Goal: Task Accomplishment & Management: Complete application form

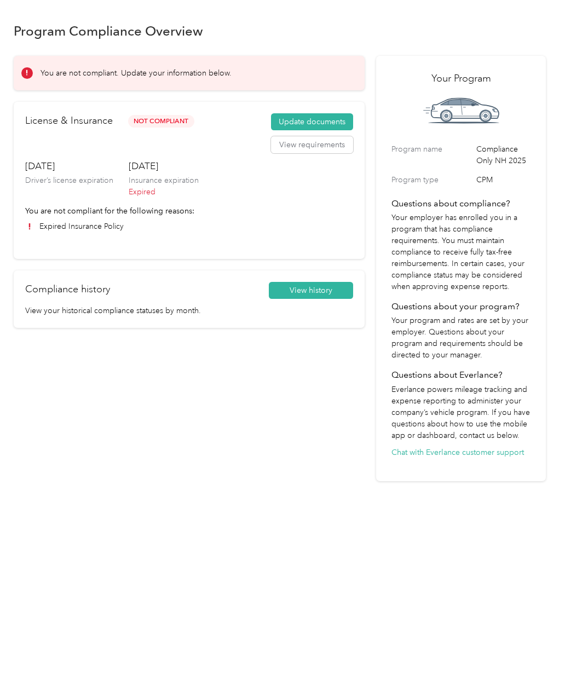
click at [315, 122] on button "Update documents" at bounding box center [312, 122] width 82 height 18
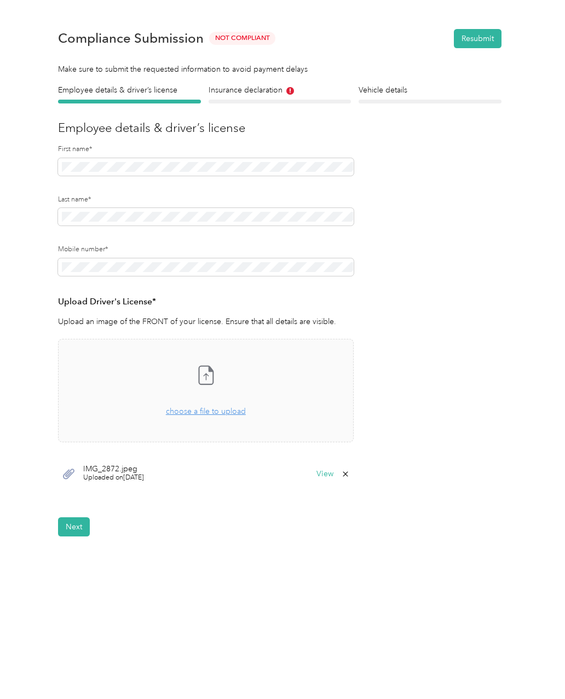
click at [210, 412] on span "choose a file to upload" at bounding box center [206, 411] width 80 height 9
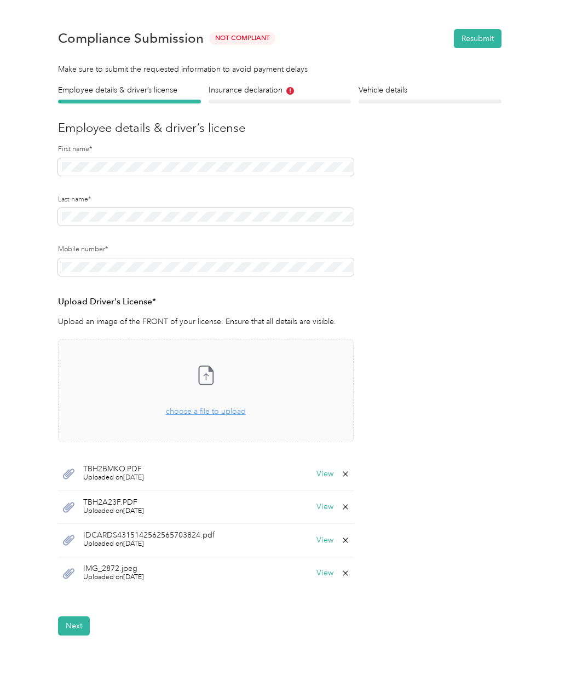
click at [77, 631] on button "Next" at bounding box center [74, 625] width 32 height 19
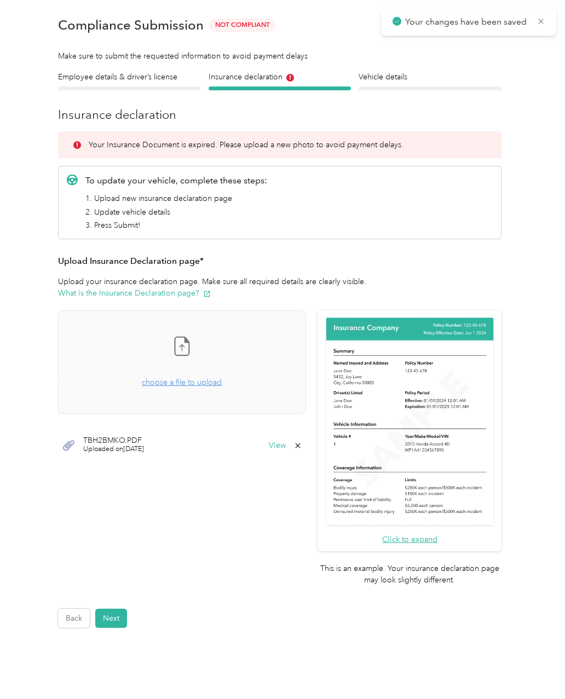
scroll to position [14, 0]
click at [118, 608] on button "Next" at bounding box center [111, 617] width 32 height 19
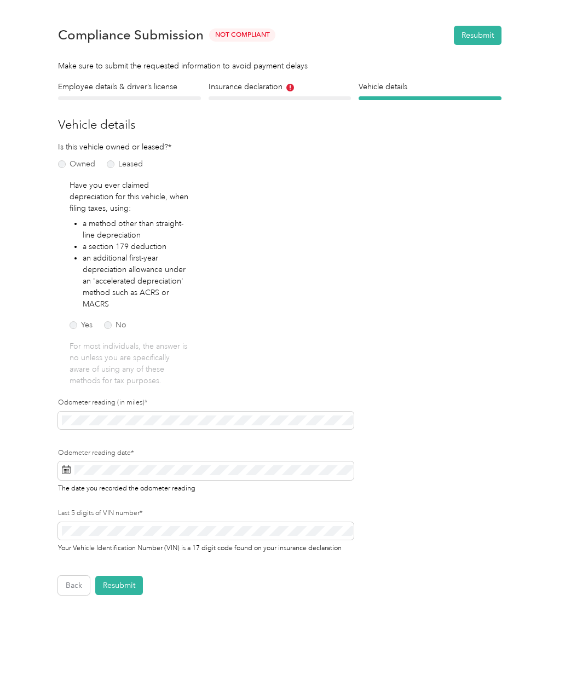
click at [126, 581] on button "Resubmit" at bounding box center [119, 585] width 48 height 19
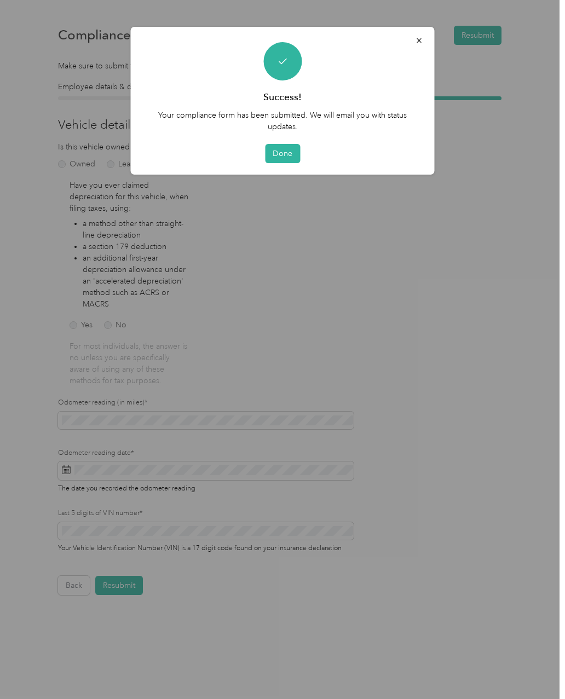
click at [286, 153] on button "Done" at bounding box center [282, 153] width 35 height 19
